Goal: Navigation & Orientation: Find specific page/section

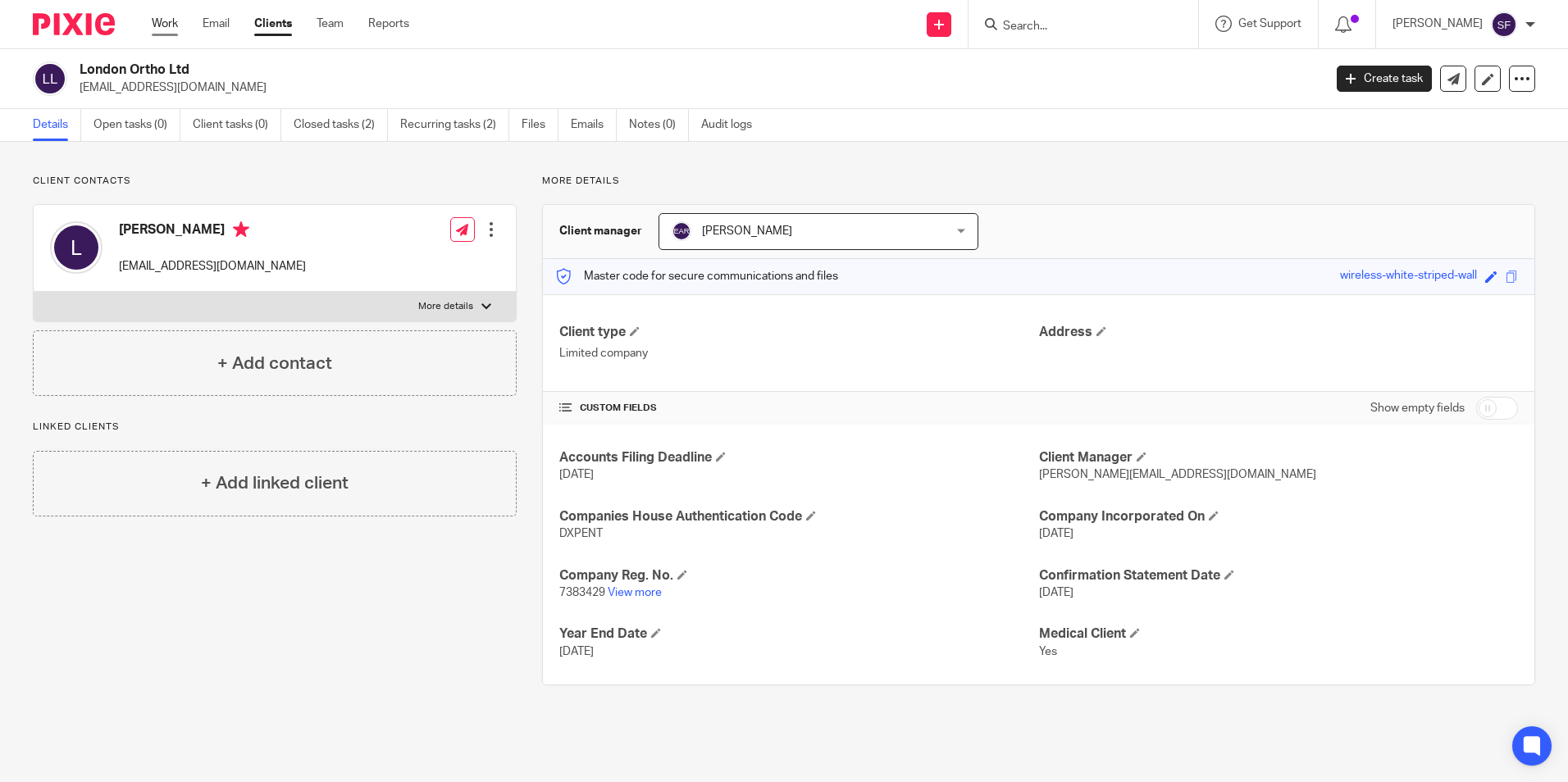
click at [170, 21] on link "Work" at bounding box center [165, 24] width 26 height 17
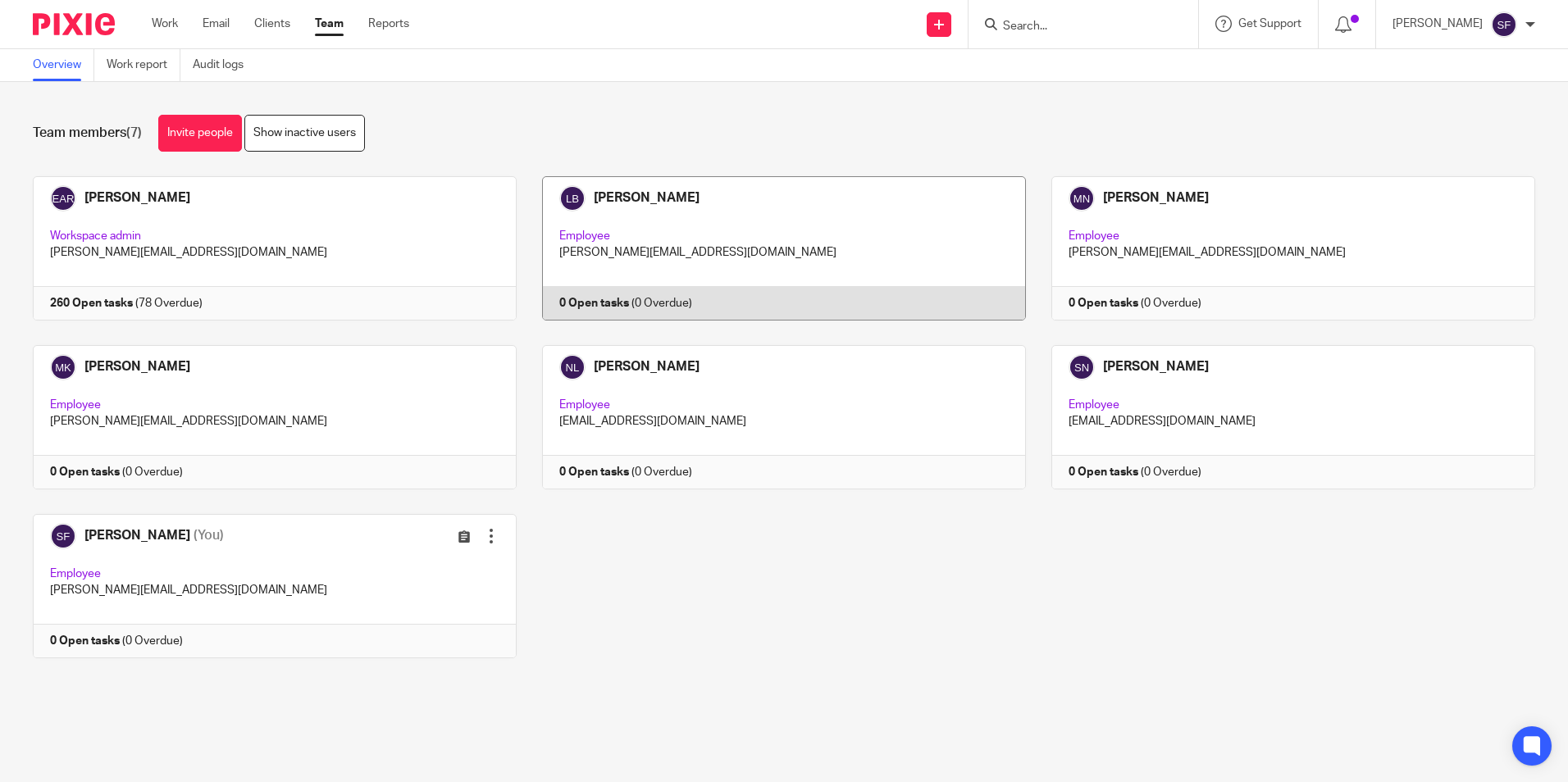
click at [642, 289] on link at bounding box center [772, 248] width 510 height 144
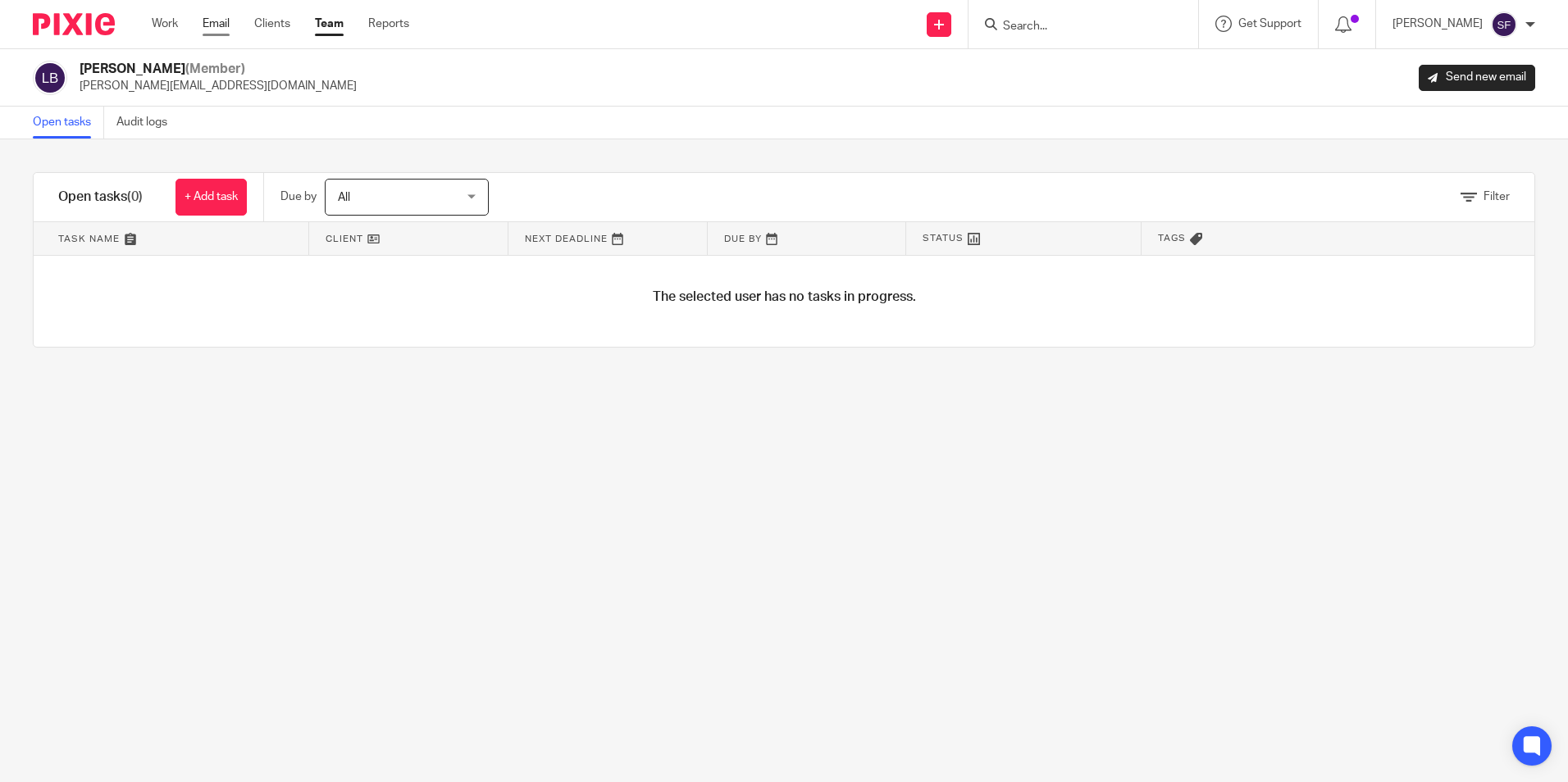
click at [219, 23] on link "Email" at bounding box center [216, 24] width 27 height 17
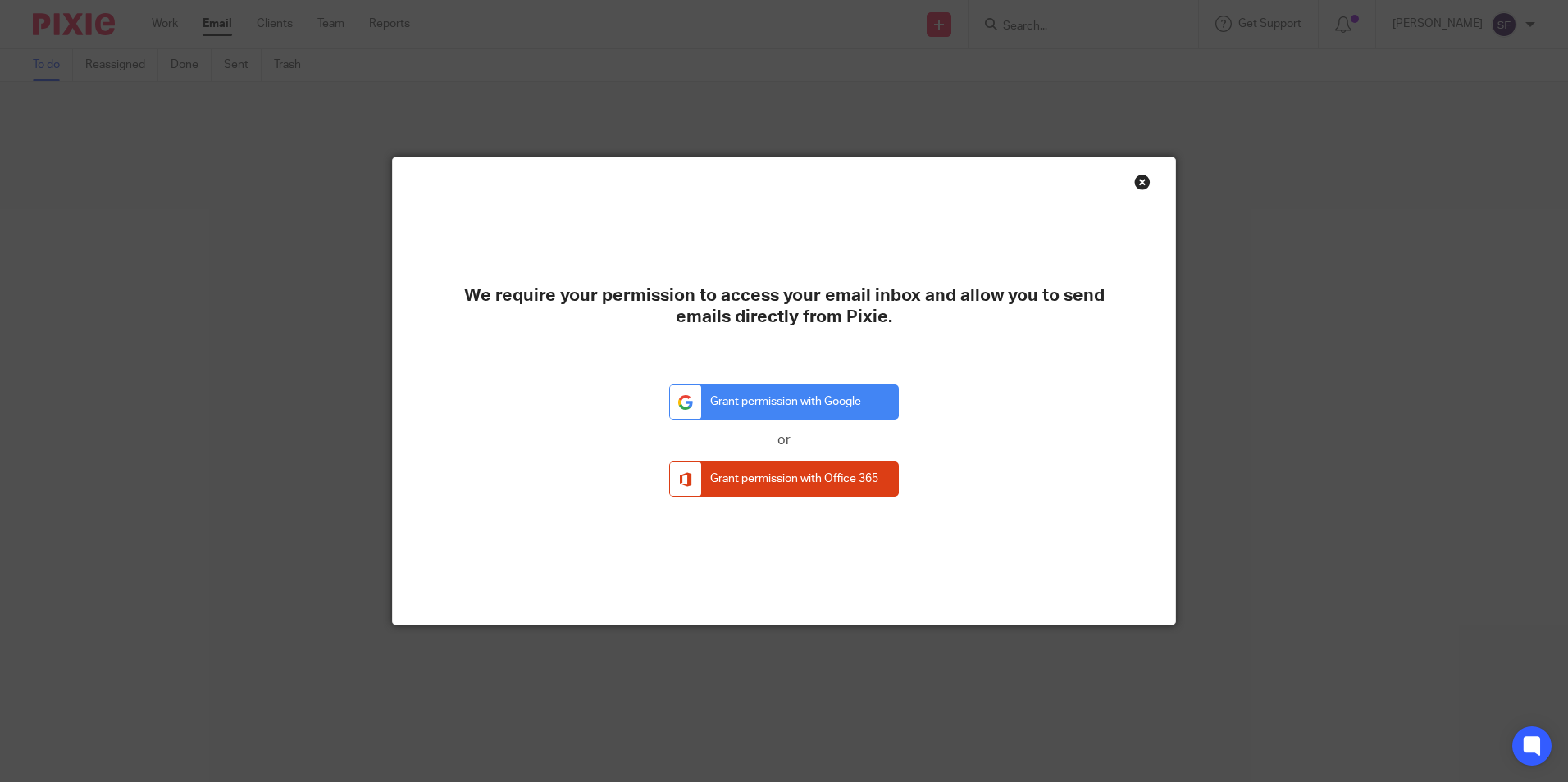
click at [1139, 179] on div "Close this dialog window" at bounding box center [1143, 182] width 17 height 17
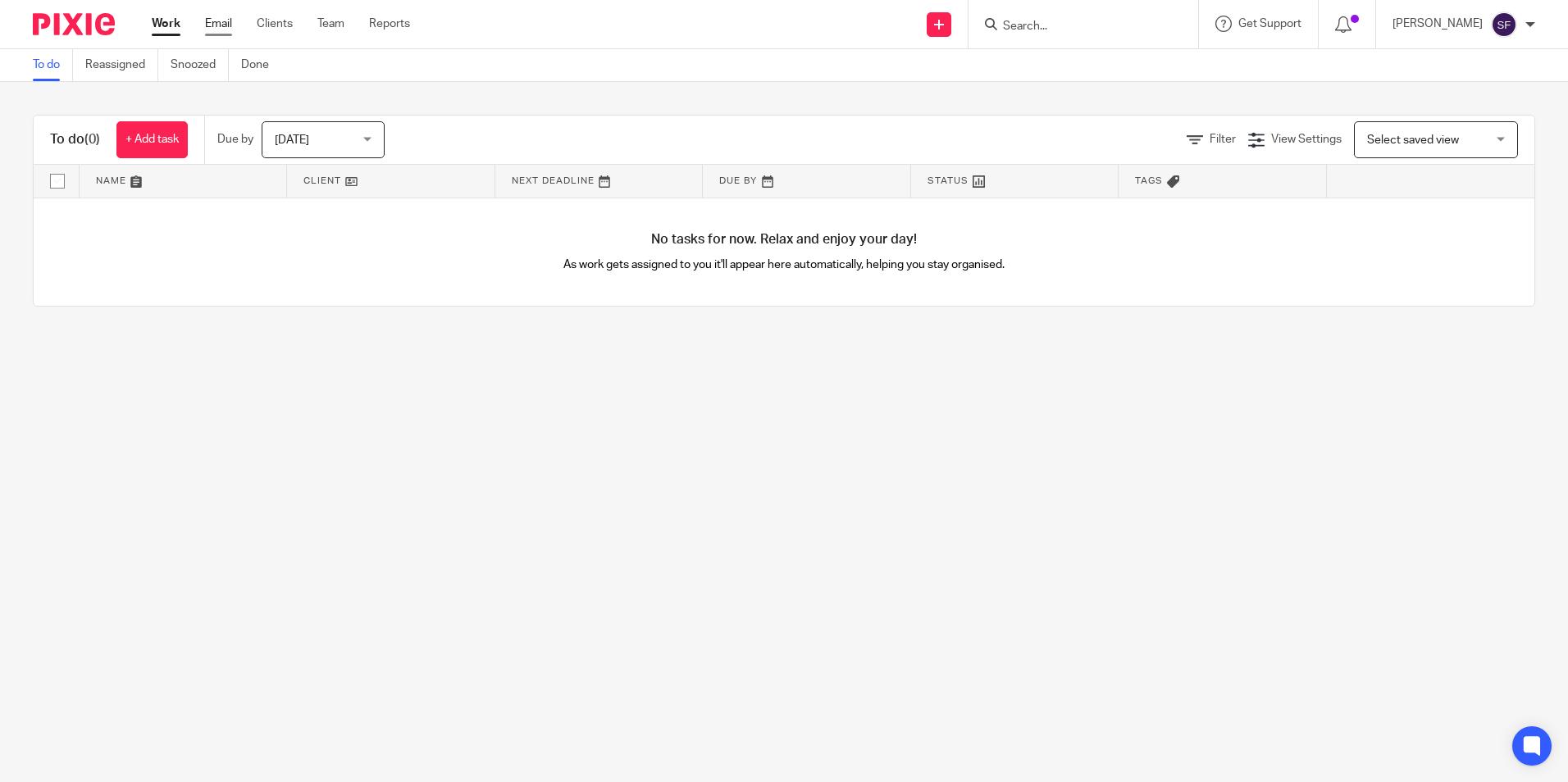
click at [229, 25] on link "Email" at bounding box center [218, 24] width 27 height 17
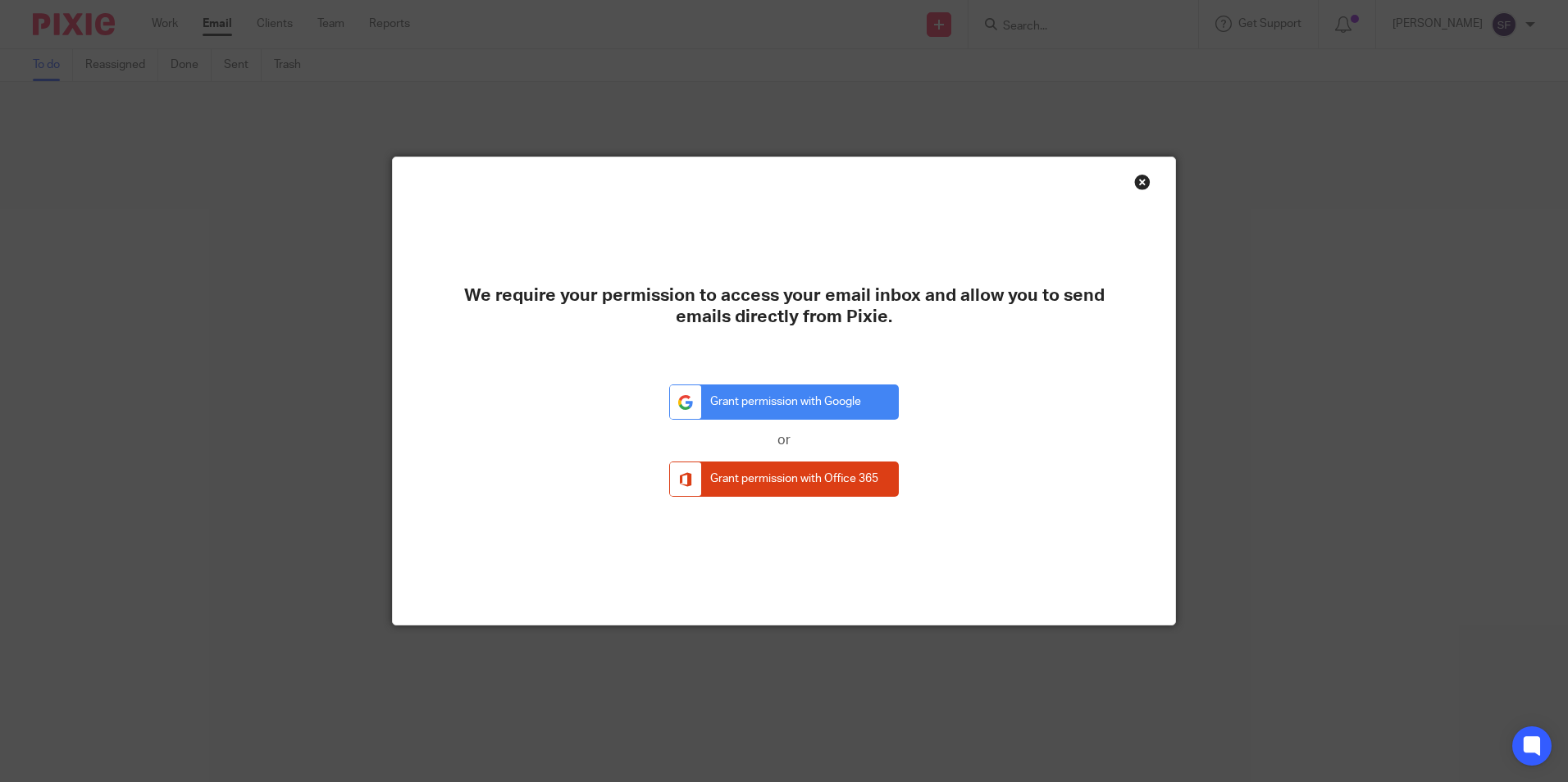
click at [1140, 179] on div "Close this dialog window" at bounding box center [1143, 182] width 17 height 17
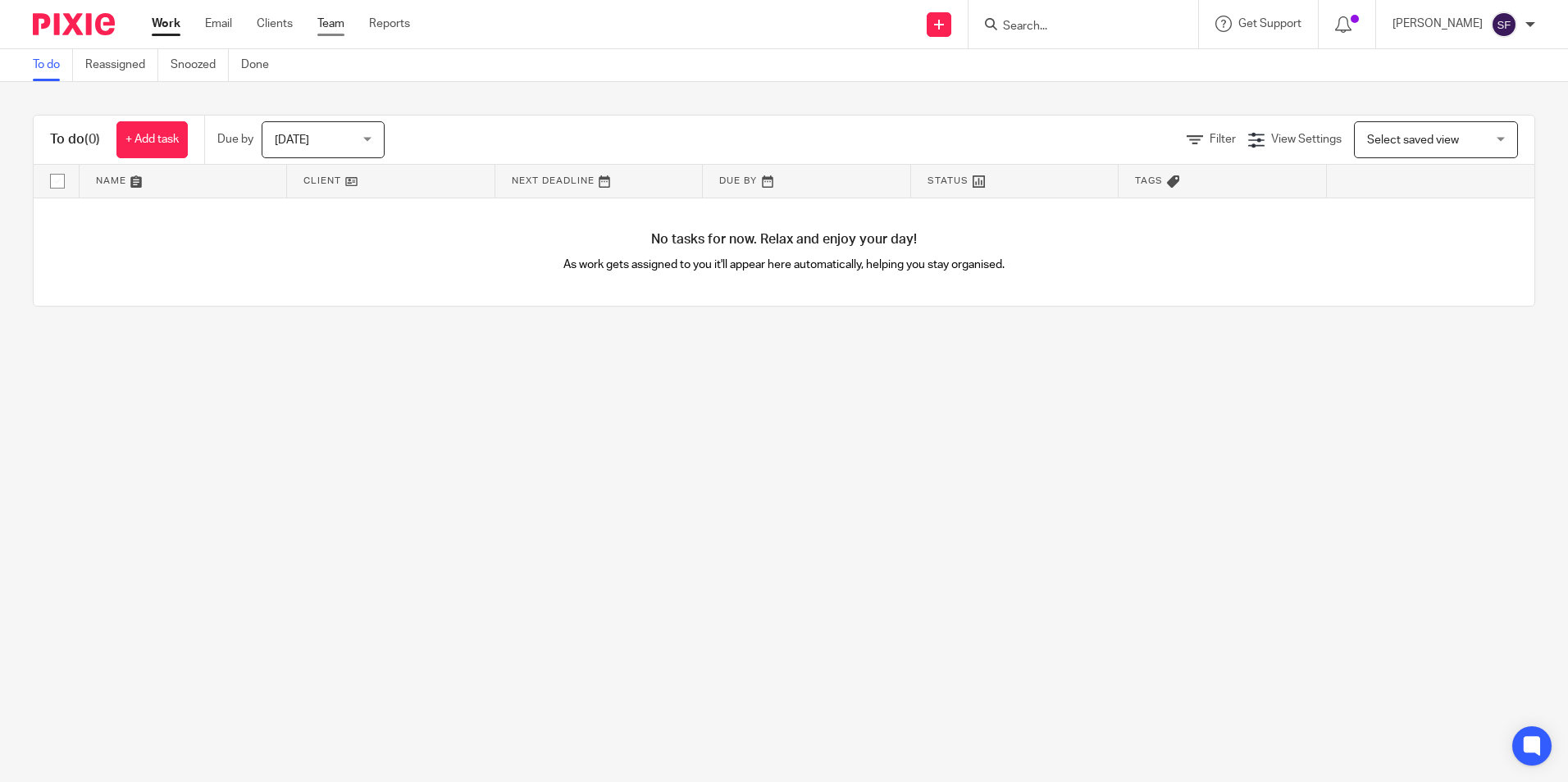
click at [331, 20] on link "Team" at bounding box center [330, 24] width 27 height 17
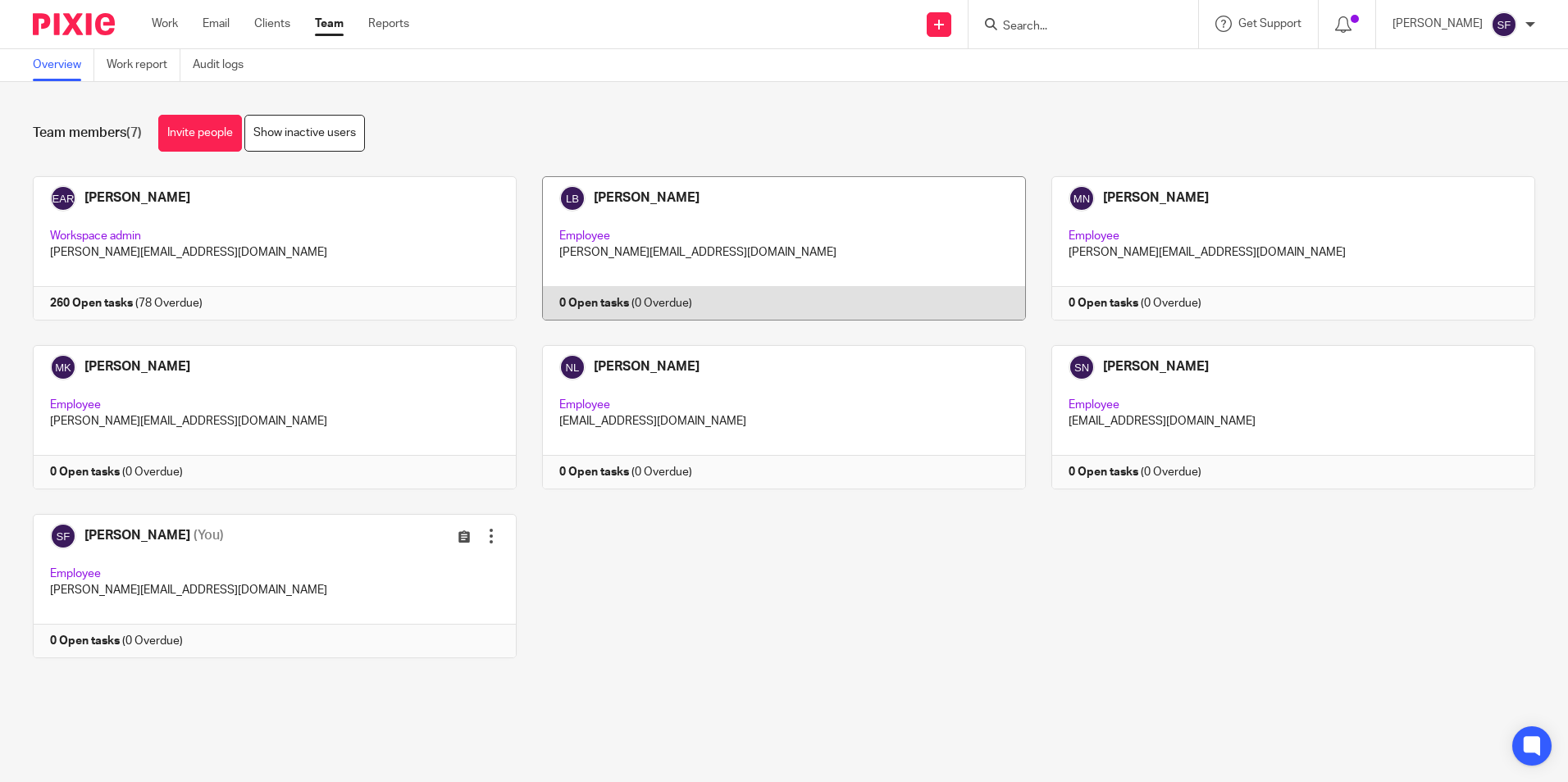
click at [653, 293] on link at bounding box center [772, 248] width 510 height 144
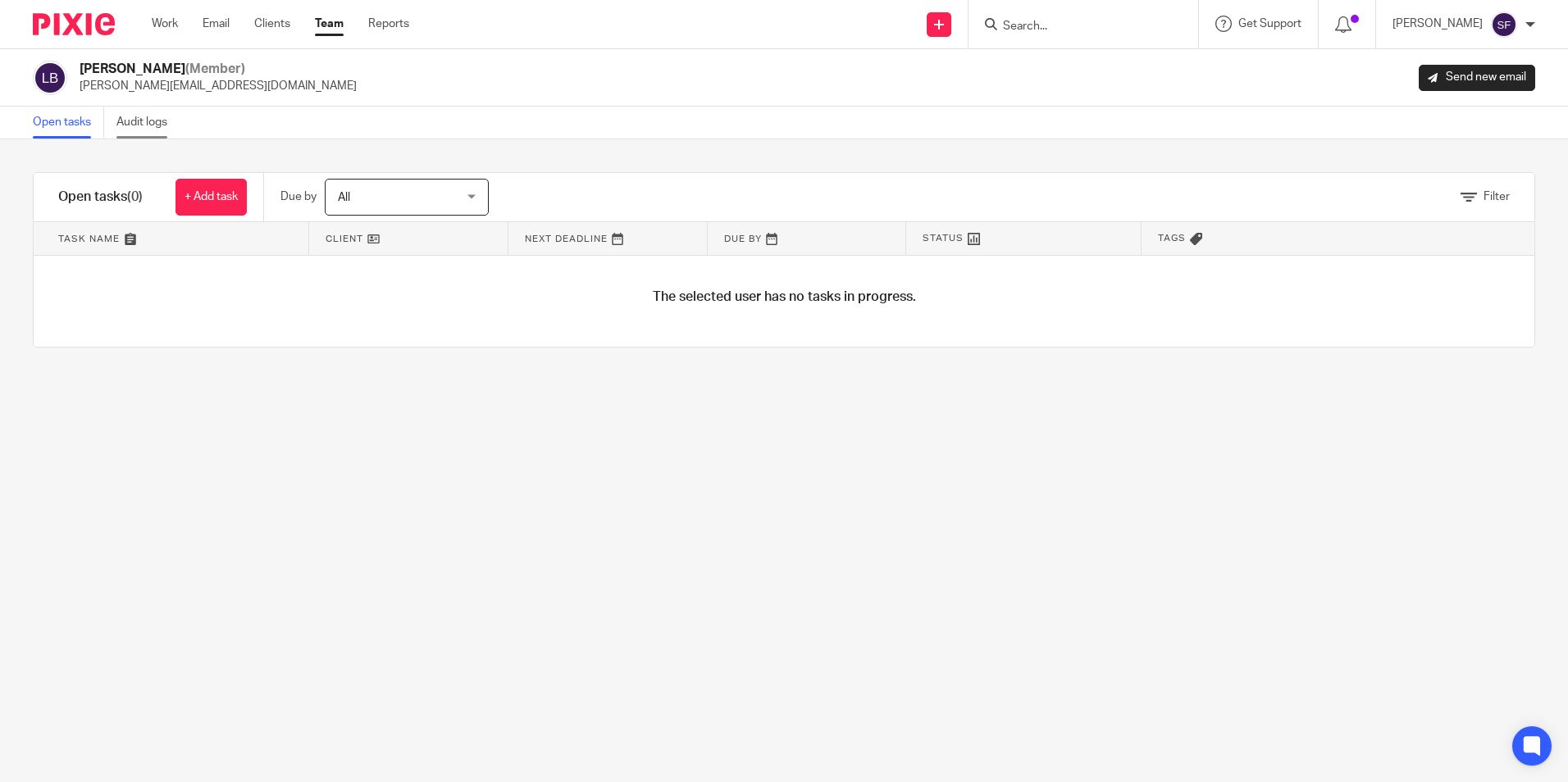
click at [140, 112] on link "Audit logs" at bounding box center [148, 123] width 63 height 32
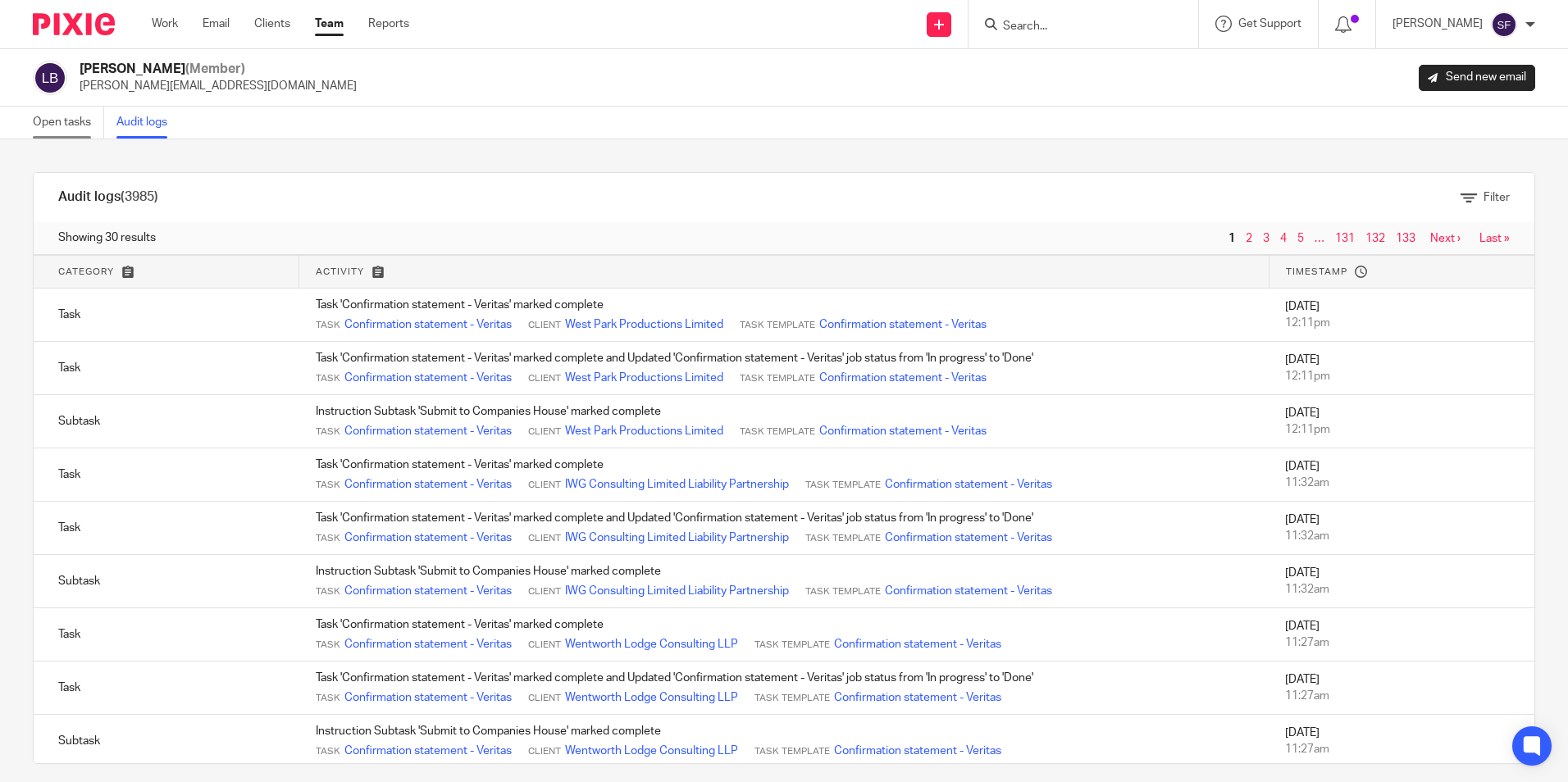
click at [54, 122] on link "Open tasks" at bounding box center [68, 123] width 72 height 32
